Goal: Task Accomplishment & Management: Manage account settings

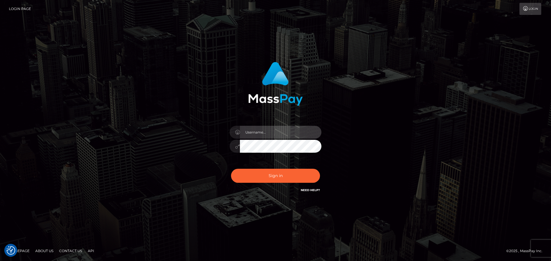
click at [269, 133] on input "text" at bounding box center [281, 132] width 82 height 13
type input "karolinechizekk@gmail.com"
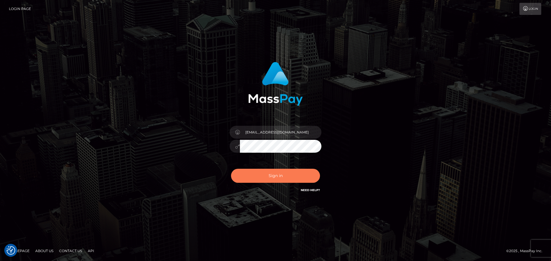
click at [280, 172] on button "Sign in" at bounding box center [275, 176] width 89 height 14
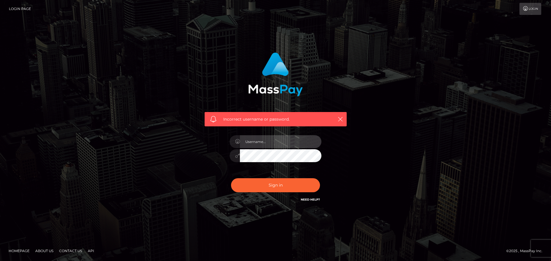
click at [278, 144] on input "text" at bounding box center [281, 141] width 82 height 13
type input "karolinechizekk@gmail.com"
click at [239, 158] on div at bounding box center [276, 155] width 92 height 11
click at [231, 179] on button "Sign in" at bounding box center [275, 186] width 89 height 14
click at [262, 144] on input "text" at bounding box center [281, 141] width 82 height 13
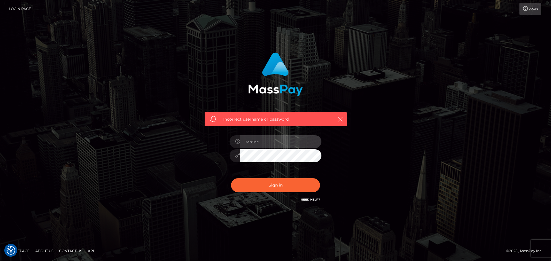
type input "karxline"
click at [231, 179] on button "Sign in" at bounding box center [275, 186] width 89 height 14
click at [284, 139] on input "text" at bounding box center [281, 141] width 82 height 13
type input "karolinechizekk@gmail.com"
click at [228, 157] on div "karolinechizekk@gmail.com" at bounding box center [275, 153] width 100 height 44
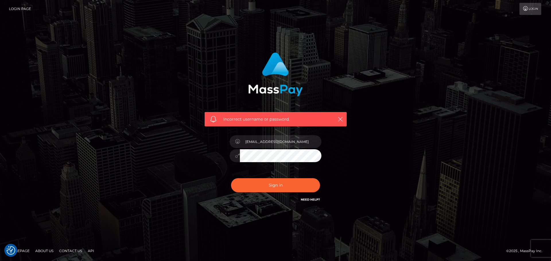
click at [231, 179] on button "Sign in" at bounding box center [275, 186] width 89 height 14
click at [310, 200] on link "Need Help?" at bounding box center [310, 200] width 19 height 4
click at [315, 201] on link "Need Help?" at bounding box center [310, 200] width 19 height 4
click at [312, 200] on link "Need Help?" at bounding box center [310, 200] width 19 height 4
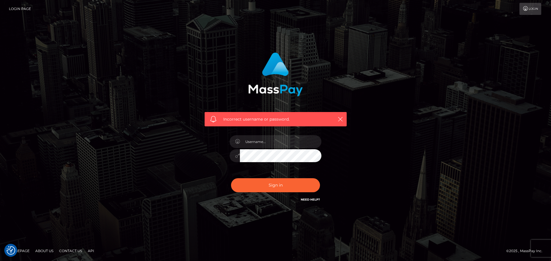
click at [525, 12] on link "Login" at bounding box center [530, 9] width 22 height 12
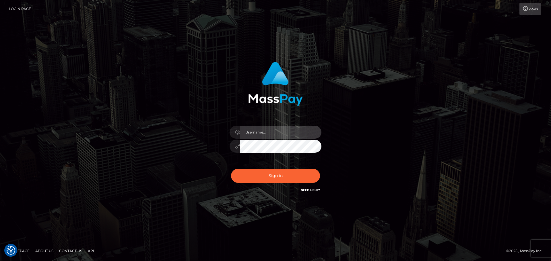
click at [268, 135] on input "text" at bounding box center [281, 132] width 82 height 13
type input "karxline5"
click at [231, 169] on button "Sign in" at bounding box center [275, 176] width 89 height 14
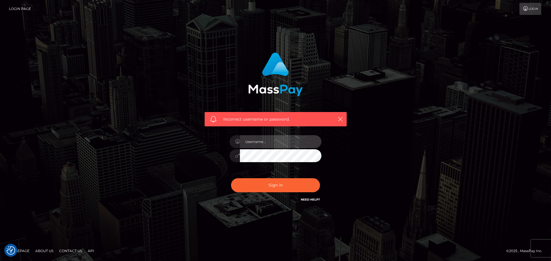
click at [278, 141] on input "text" at bounding box center [281, 141] width 82 height 13
type input "karolinechizekk@gmail.com"
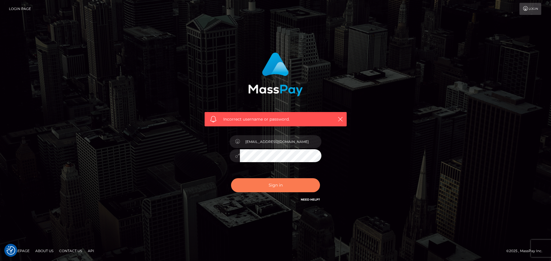
click at [287, 184] on button "Sign in" at bounding box center [275, 186] width 89 height 14
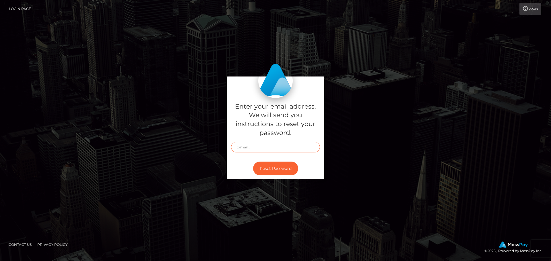
click at [260, 150] on input "text" at bounding box center [275, 147] width 89 height 11
type input "[EMAIL_ADDRESS][DOMAIN_NAME]"
click at [257, 164] on button "Reset Password" at bounding box center [275, 169] width 45 height 14
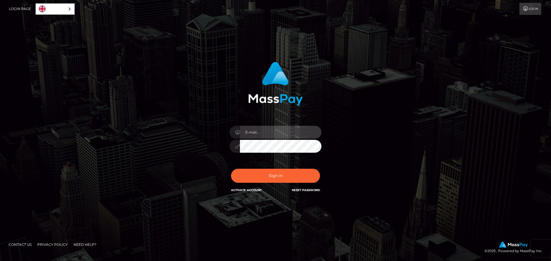
click at [261, 131] on input "email" at bounding box center [281, 132] width 82 height 13
type input "[EMAIL_ADDRESS][DOMAIN_NAME]"
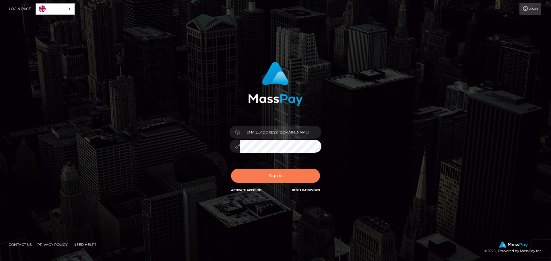
click at [280, 173] on button "Sign in" at bounding box center [275, 176] width 89 height 14
